Goal: Task Accomplishment & Management: Use online tool/utility

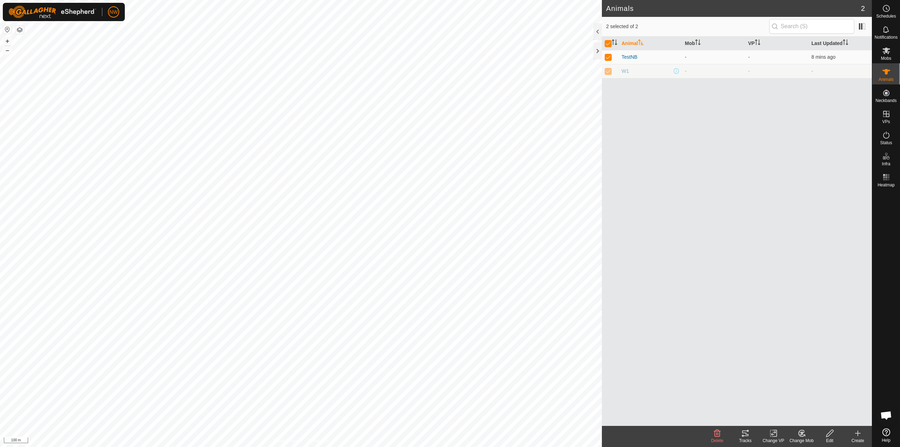
click at [828, 187] on div "Animal Mob VP Last Updated TestNB - - 8 mins ago W1 - - -" at bounding box center [737, 231] width 270 height 389
click at [609, 72] on p-checkbox at bounding box center [608, 71] width 7 height 6
checkbox input "false"
click at [609, 72] on p-checkbox at bounding box center [608, 71] width 7 height 6
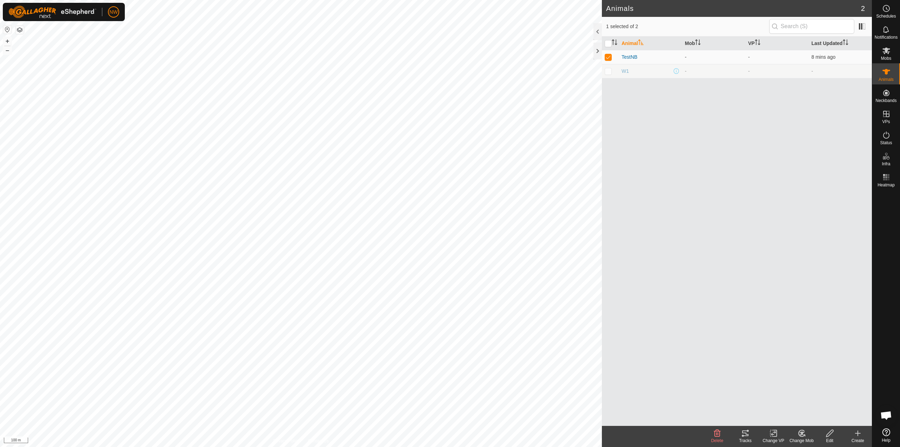
checkbox input "true"
click at [888, 52] on icon at bounding box center [887, 50] width 8 height 7
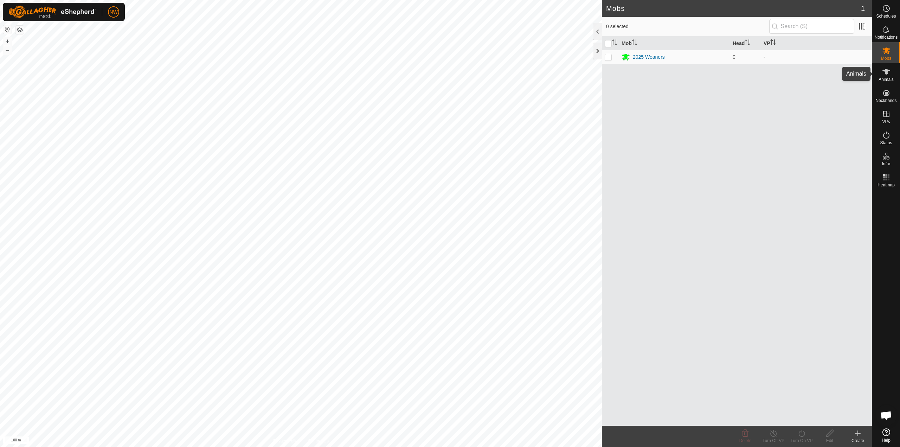
click at [887, 70] on icon at bounding box center [887, 72] width 8 height 6
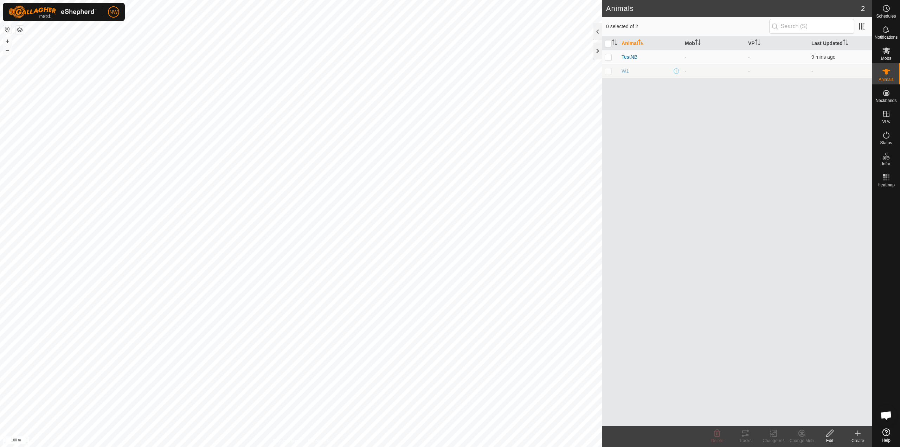
click at [855, 432] on icon at bounding box center [858, 433] width 8 height 8
click at [818, 401] on link "Bulk Create - Upload File" at bounding box center [829, 403] width 90 height 14
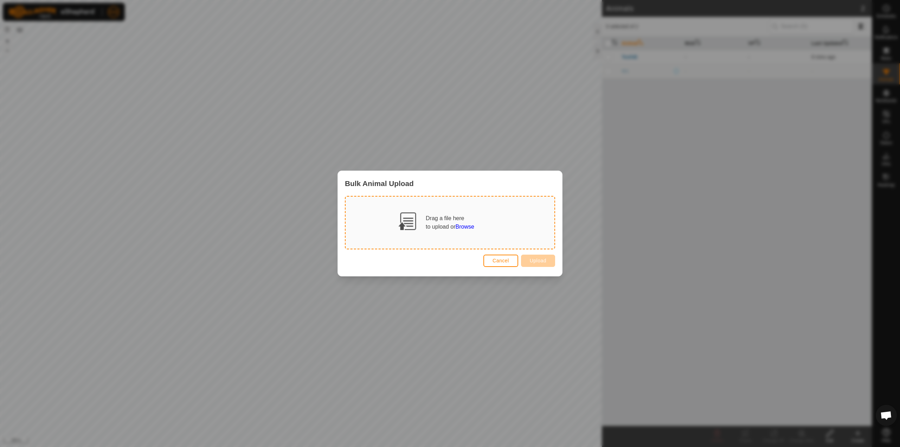
click at [466, 228] on span "Browse" at bounding box center [465, 227] width 19 height 6
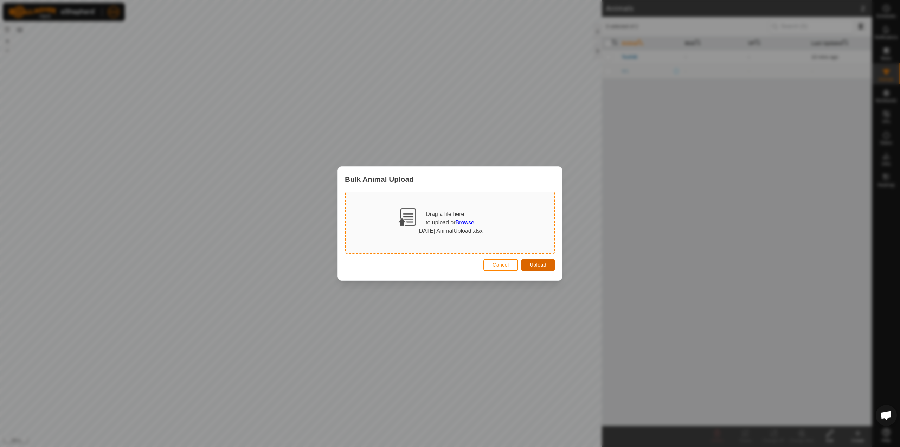
click at [539, 265] on span "Upload" at bounding box center [538, 265] width 17 height 6
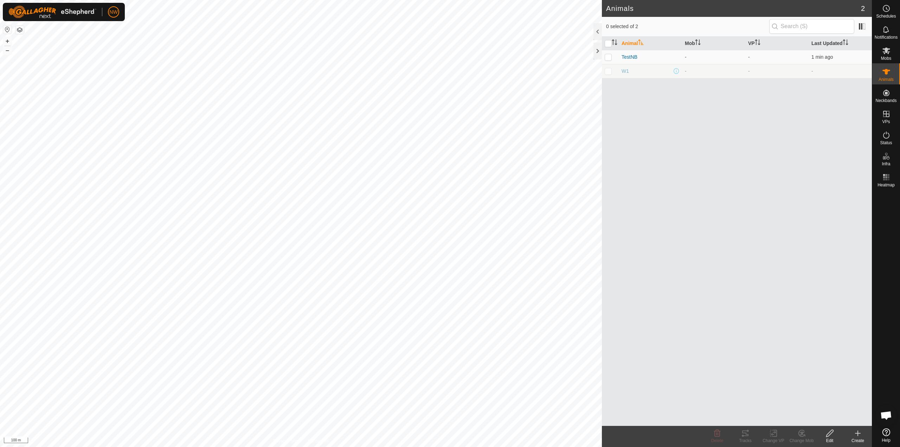
click at [608, 72] on p-checkbox at bounding box center [608, 71] width 7 height 6
checkbox input "false"
click at [885, 50] on icon at bounding box center [887, 50] width 8 height 7
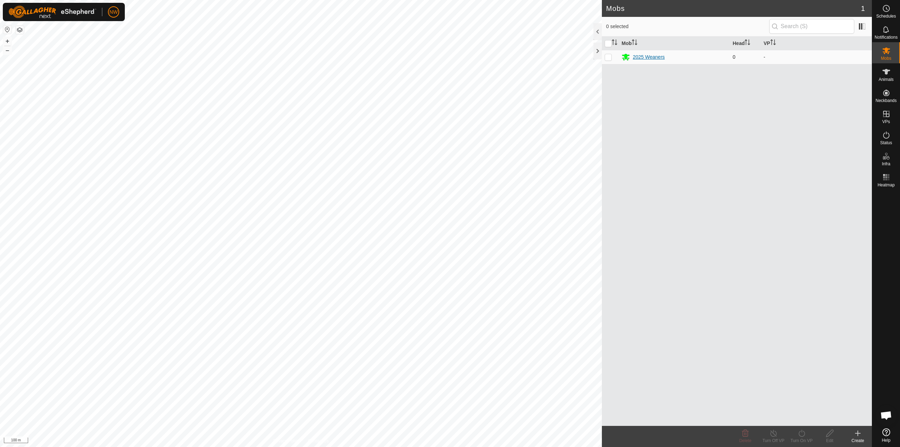
click at [638, 57] on div "2025 Weaners" at bounding box center [649, 56] width 32 height 7
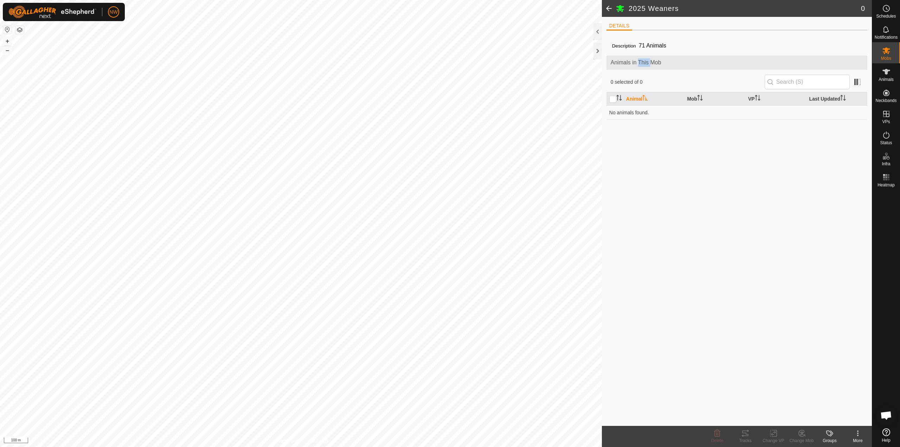
click at [638, 57] on div "Animals in This Mob" at bounding box center [737, 63] width 261 height 14
click at [885, 75] on icon at bounding box center [886, 72] width 8 height 8
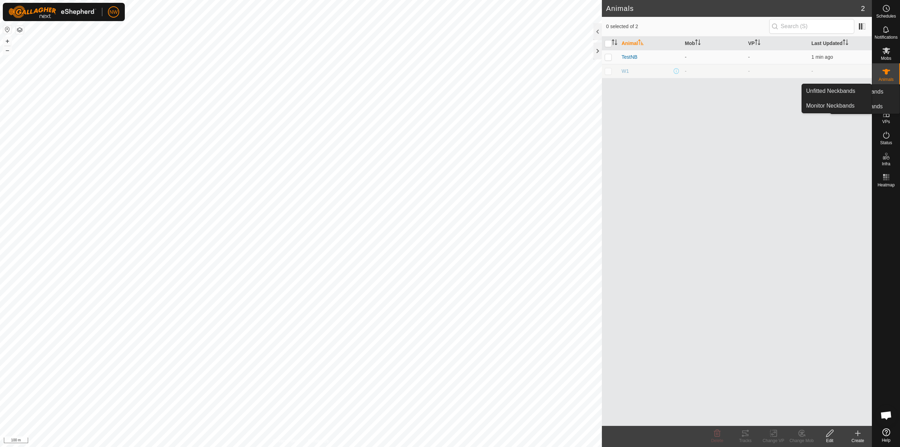
drag, startPoint x: 873, startPoint y: 105, endPoint x: 835, endPoint y: 105, distance: 38.7
click at [883, 94] on icon at bounding box center [886, 93] width 8 height 8
click at [835, 105] on link "Monitor Neckbands" at bounding box center [837, 106] width 70 height 14
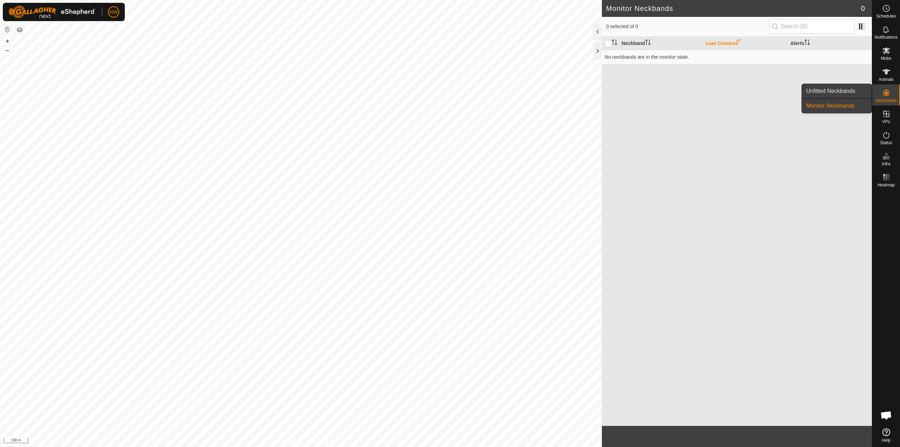
click at [840, 92] on span "Unfitted Neckbands" at bounding box center [830, 91] width 49 height 8
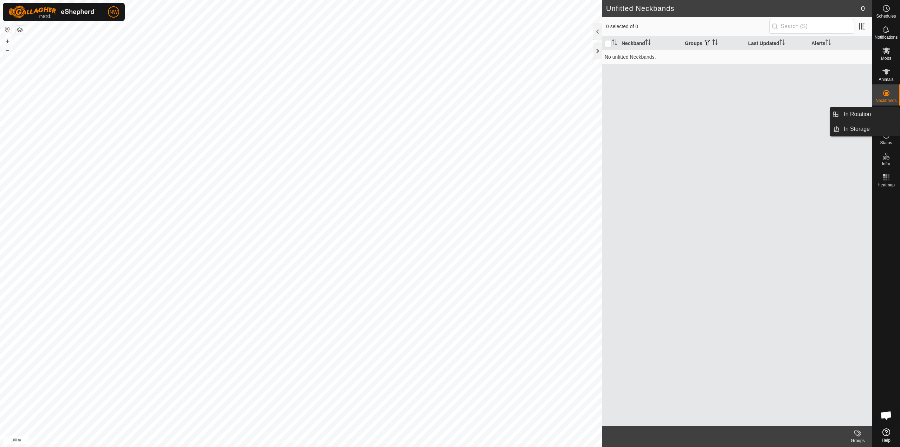
click at [811, 141] on div "Neckband Groups Last Updated Alerts No unfitted Neckbands." at bounding box center [737, 231] width 270 height 389
click at [814, 79] on div "Neckband Groups Last Updated Alerts No unfitted Neckbands." at bounding box center [737, 231] width 270 height 389
click at [885, 76] on icon at bounding box center [886, 72] width 8 height 8
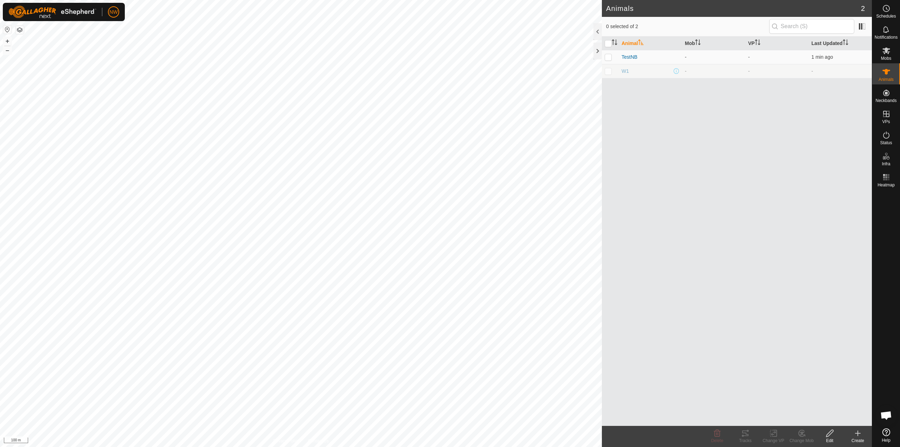
click at [610, 71] on p-checkbox at bounding box center [608, 71] width 7 height 6
checkbox input "false"
click at [633, 56] on span "TestNB" at bounding box center [630, 56] width 16 height 7
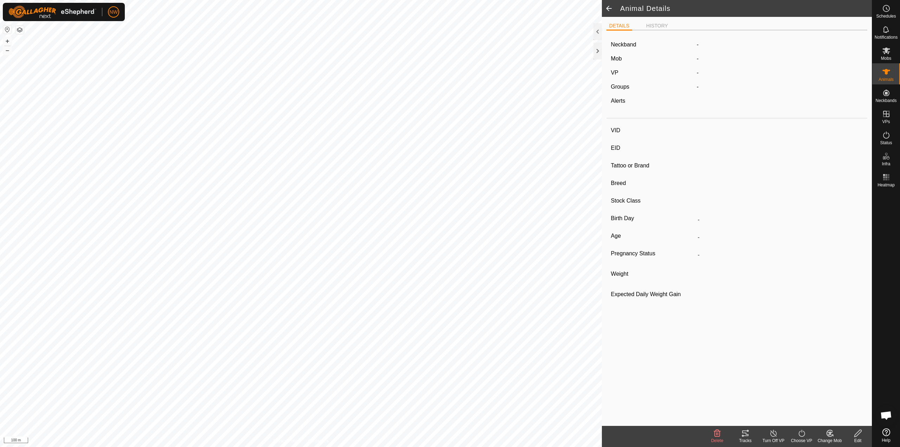
type input "TestNB"
type input "-"
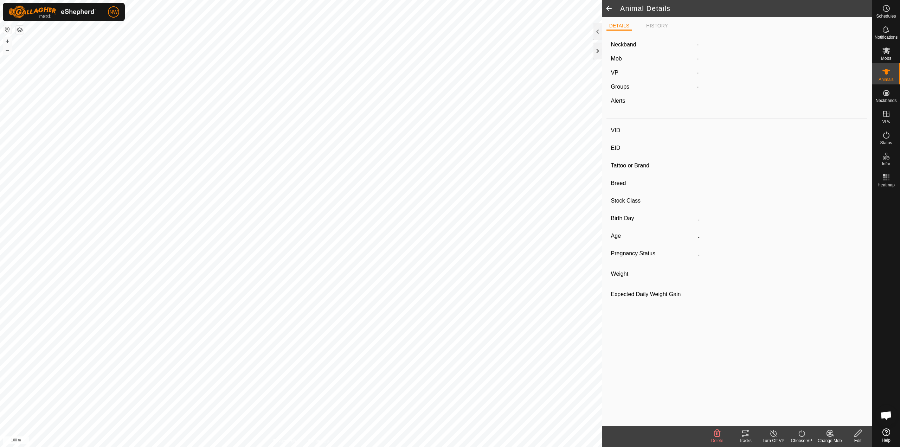
type input "0 kg"
type input "-"
click at [609, 6] on span at bounding box center [609, 8] width 14 height 17
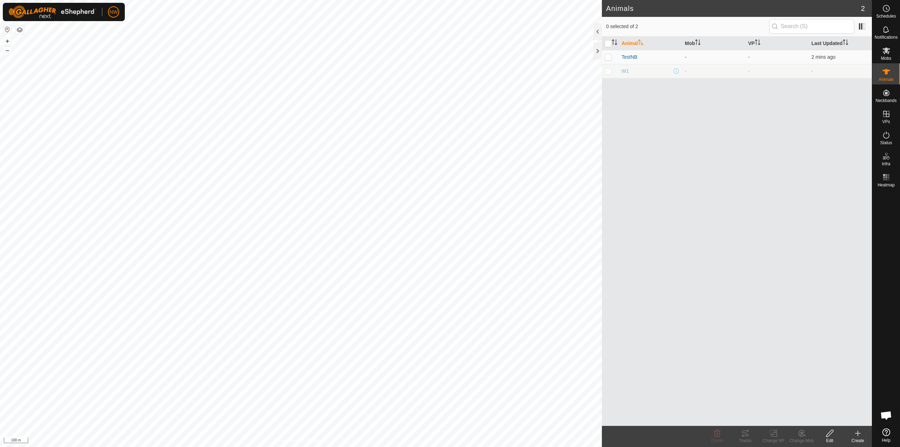
click at [855, 437] on icon at bounding box center [858, 433] width 8 height 8
click at [812, 403] on link "Bulk Create - Upload File" at bounding box center [829, 403] width 90 height 14
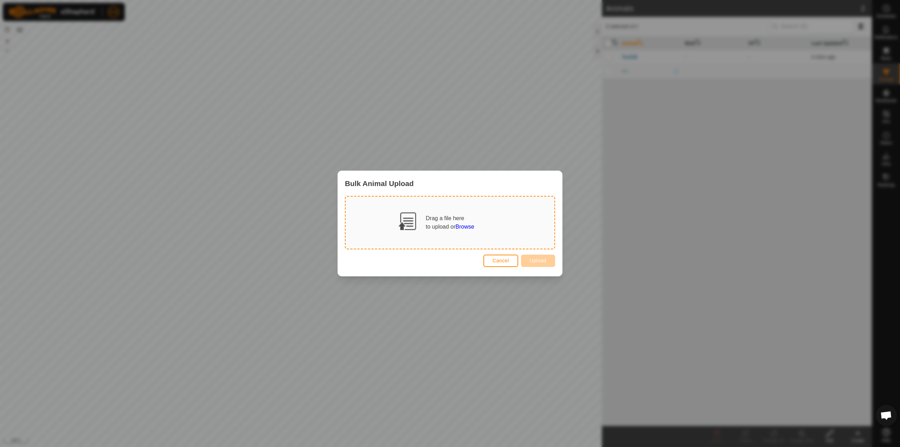
click at [459, 226] on span "Browse" at bounding box center [465, 227] width 19 height 6
click at [440, 224] on div "to upload or Browse" at bounding box center [450, 227] width 49 height 8
drag, startPoint x: 440, startPoint y: 224, endPoint x: 474, endPoint y: 221, distance: 34.6
click at [474, 220] on div "Drag a file here to upload or Browse" at bounding box center [450, 222] width 49 height 17
click at [464, 226] on span "Browse" at bounding box center [465, 227] width 19 height 6
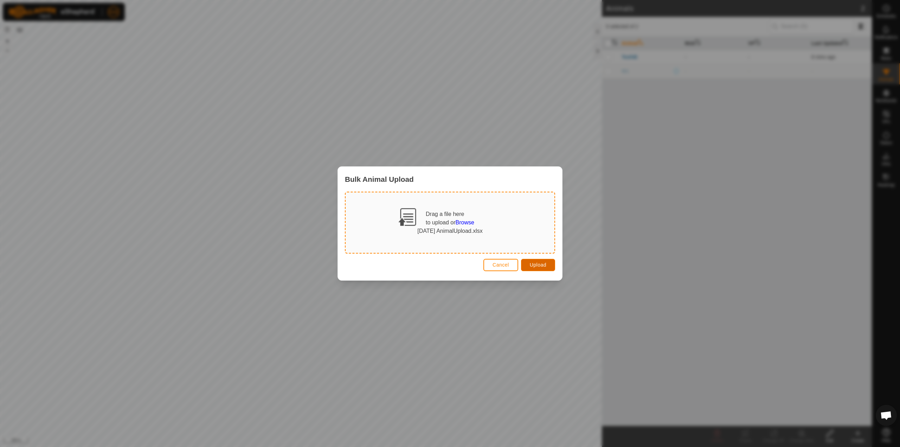
click at [543, 264] on span "Upload" at bounding box center [538, 265] width 17 height 6
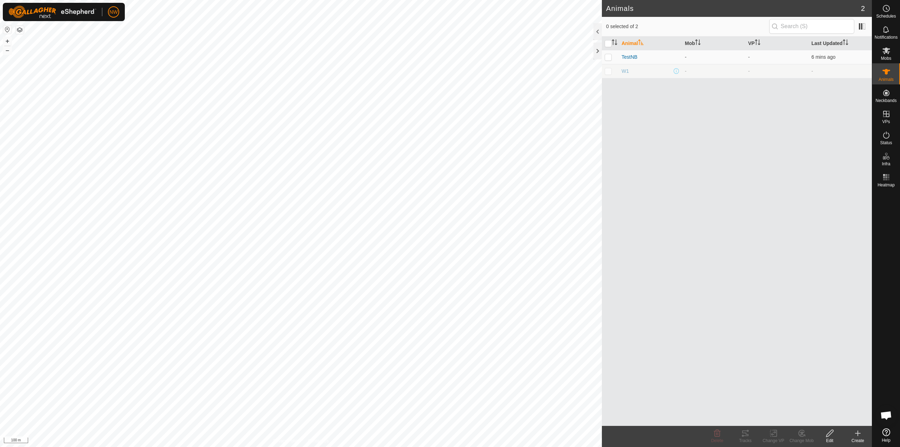
click at [833, 433] on icon at bounding box center [830, 433] width 9 height 8
drag, startPoint x: 680, startPoint y: 179, endPoint x: 664, endPoint y: 147, distance: 35.4
click at [680, 177] on div "Animal Mob VP Last Updated TestNB - - 6 mins ago W1 - - -" at bounding box center [737, 231] width 270 height 389
click at [605, 72] on p-checkbox at bounding box center [608, 71] width 7 height 6
checkbox input "true"
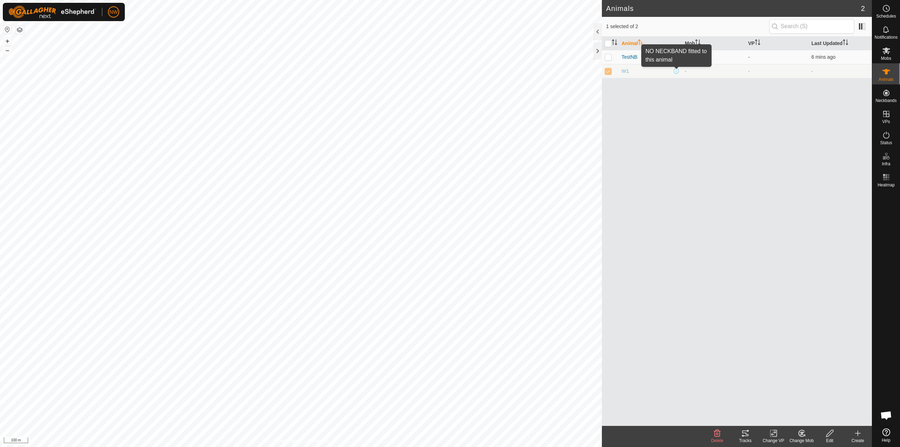
click at [676, 70] on span at bounding box center [677, 71] width 6 height 6
click at [886, 55] on icon at bounding box center [886, 50] width 8 height 8
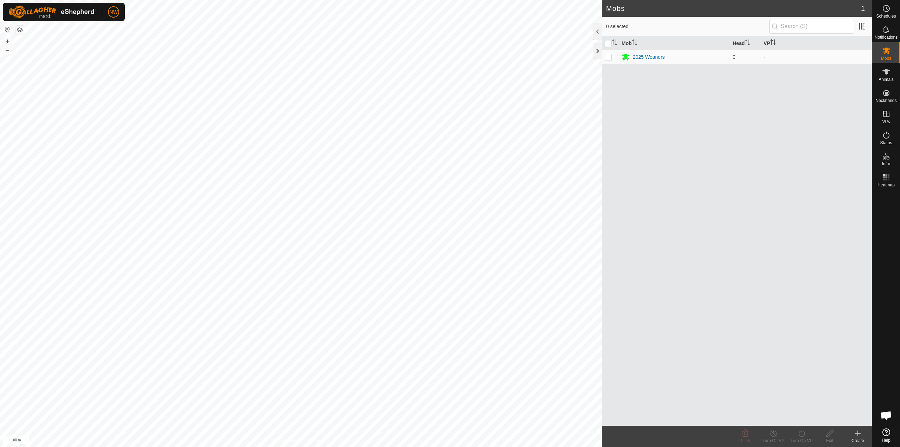
click at [611, 59] on p-checkbox at bounding box center [608, 57] width 7 height 6
checkbox input "true"
click at [641, 58] on div "2025 Weaners" at bounding box center [649, 56] width 32 height 7
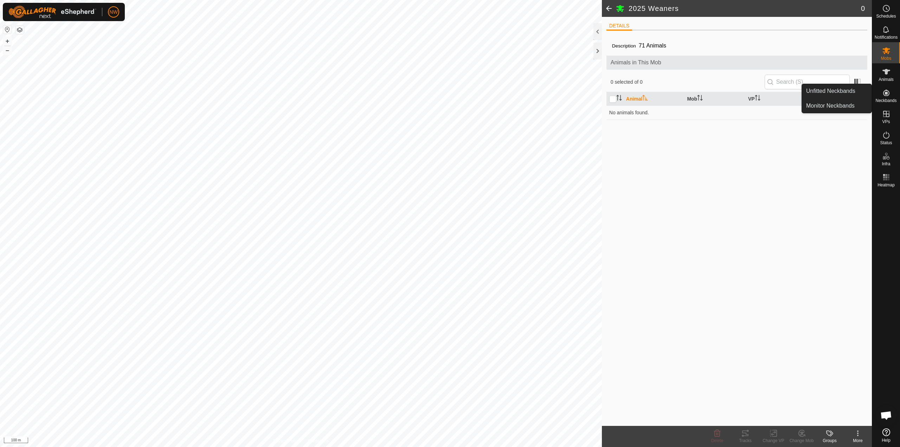
click at [882, 93] on icon at bounding box center [886, 93] width 8 height 8
click at [842, 92] on link "Unfitted Neckbands" at bounding box center [837, 91] width 70 height 14
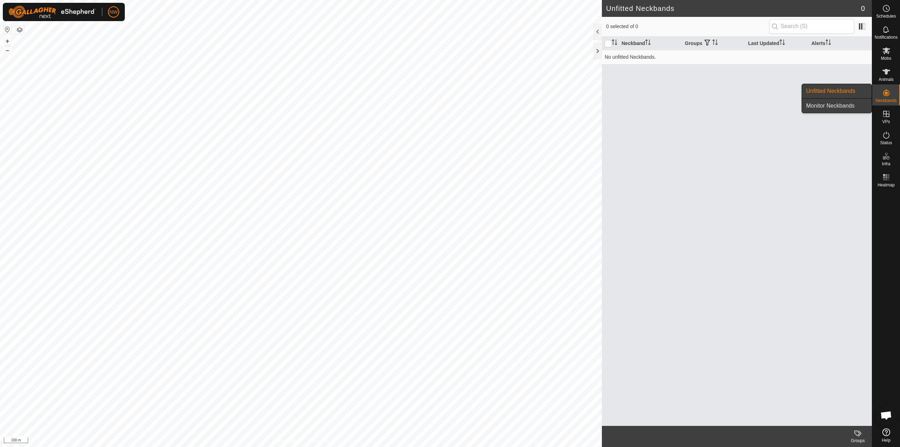
click at [834, 108] on span "Monitor Neckbands" at bounding box center [830, 106] width 49 height 8
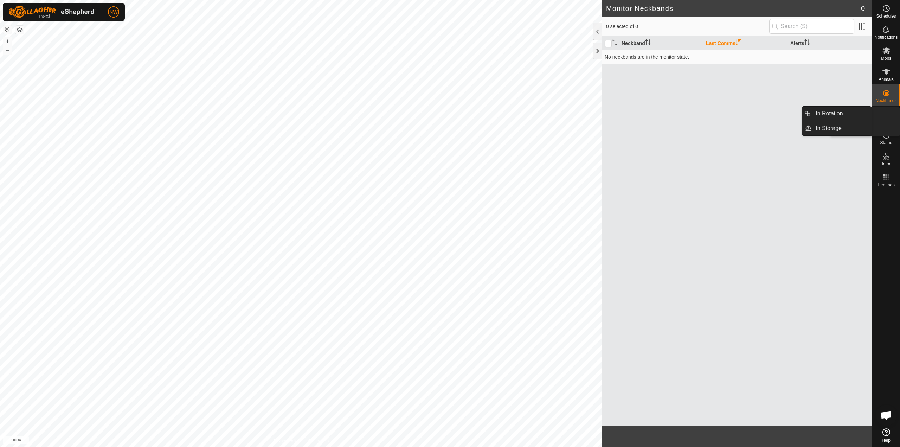
click at [885, 116] on icon at bounding box center [886, 114] width 8 height 8
click at [831, 213] on div "Neckband Last Comms Alerts No neckbands are in the monitor state." at bounding box center [737, 231] width 270 height 389
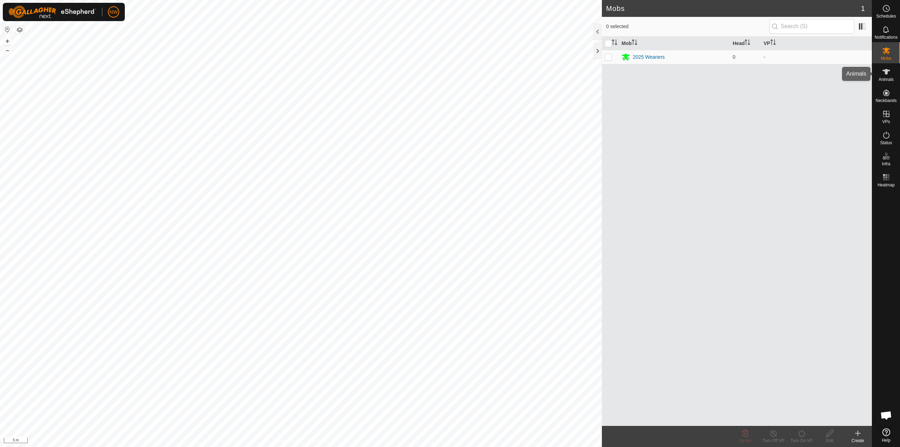
click at [885, 73] on icon at bounding box center [887, 72] width 8 height 6
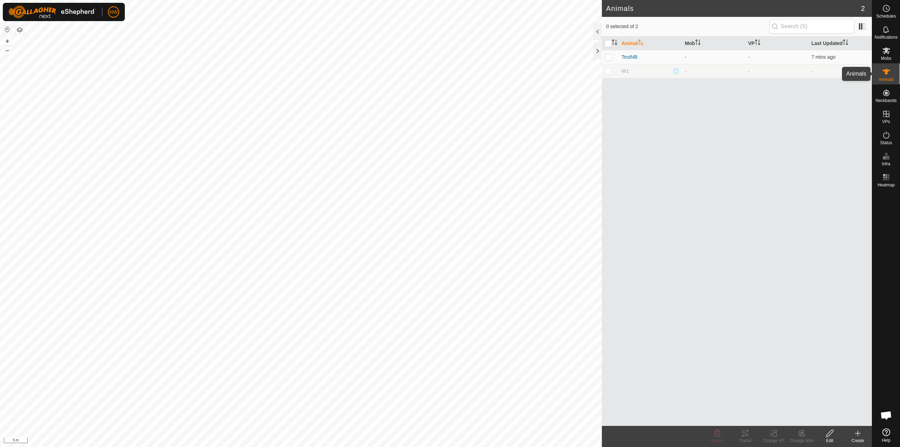
click at [883, 76] on icon at bounding box center [886, 72] width 8 height 8
click at [882, 73] on icon at bounding box center [886, 72] width 8 height 8
click at [856, 435] on icon at bounding box center [858, 433] width 8 height 8
click at [884, 432] on icon at bounding box center [887, 432] width 8 height 8
